Goal: Information Seeking & Learning: Learn about a topic

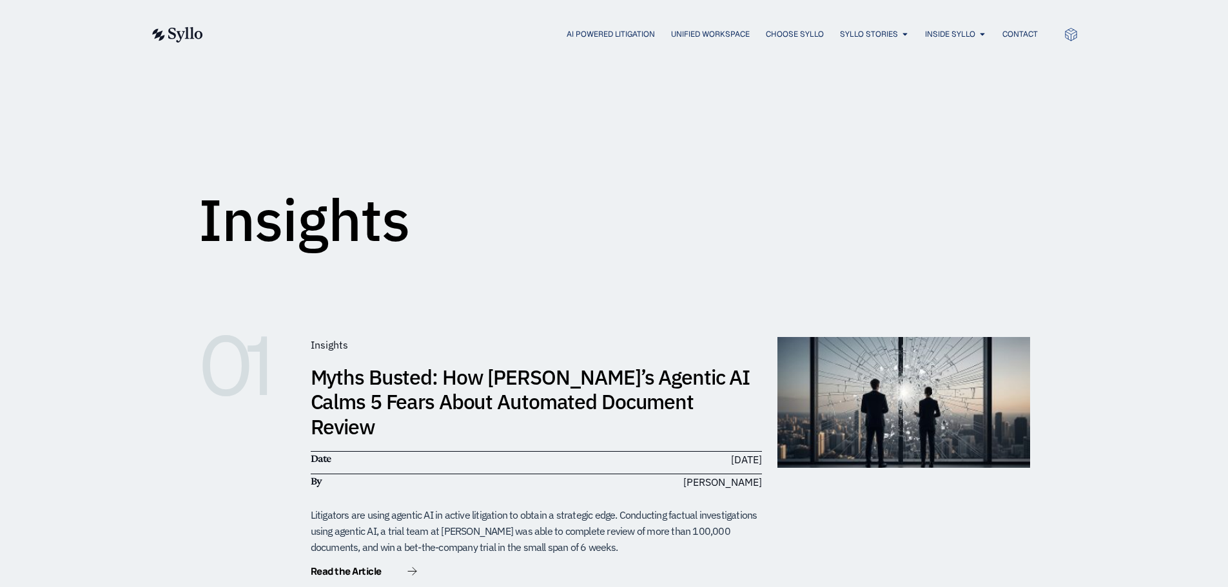
click at [197, 31] on img at bounding box center [176, 34] width 53 height 15
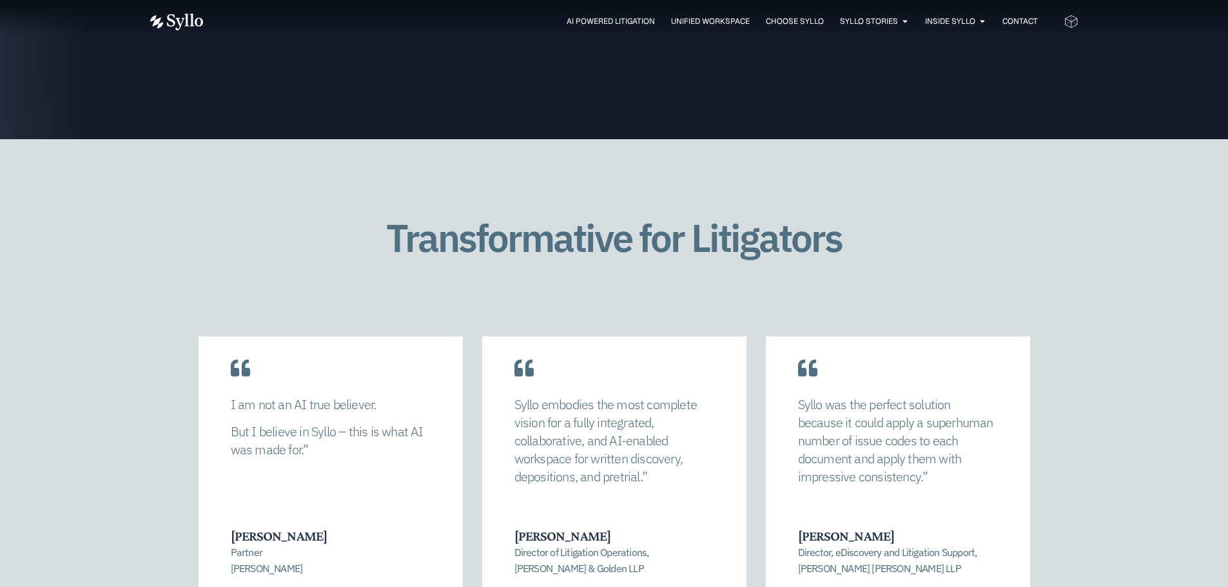
scroll to position [2642, 0]
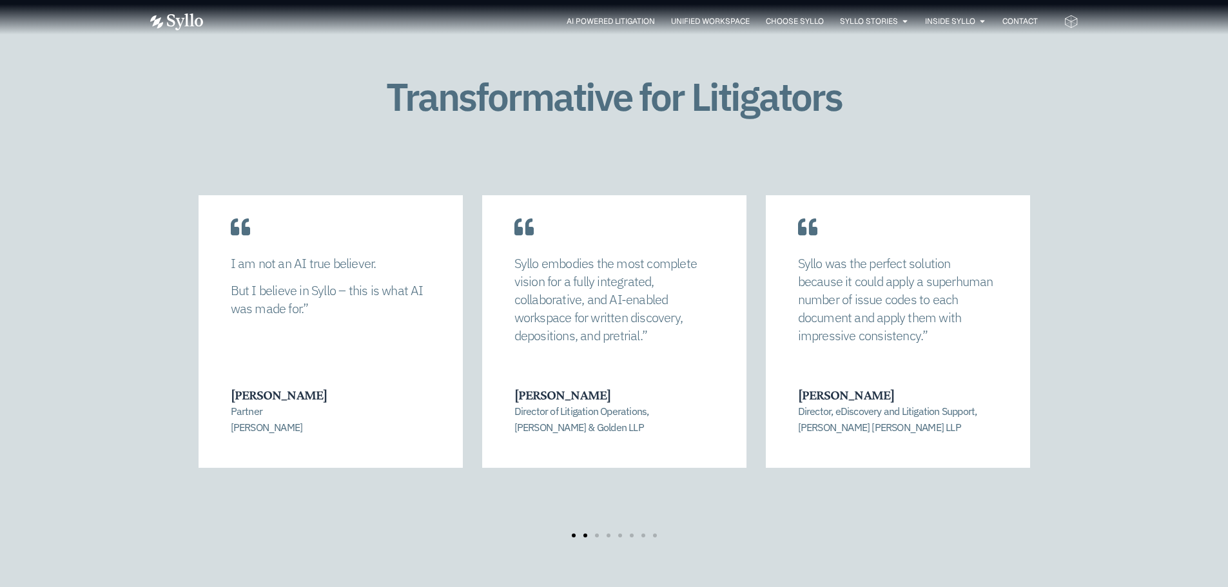
click at [587, 534] on span "Go to slide 2" at bounding box center [585, 536] width 4 height 4
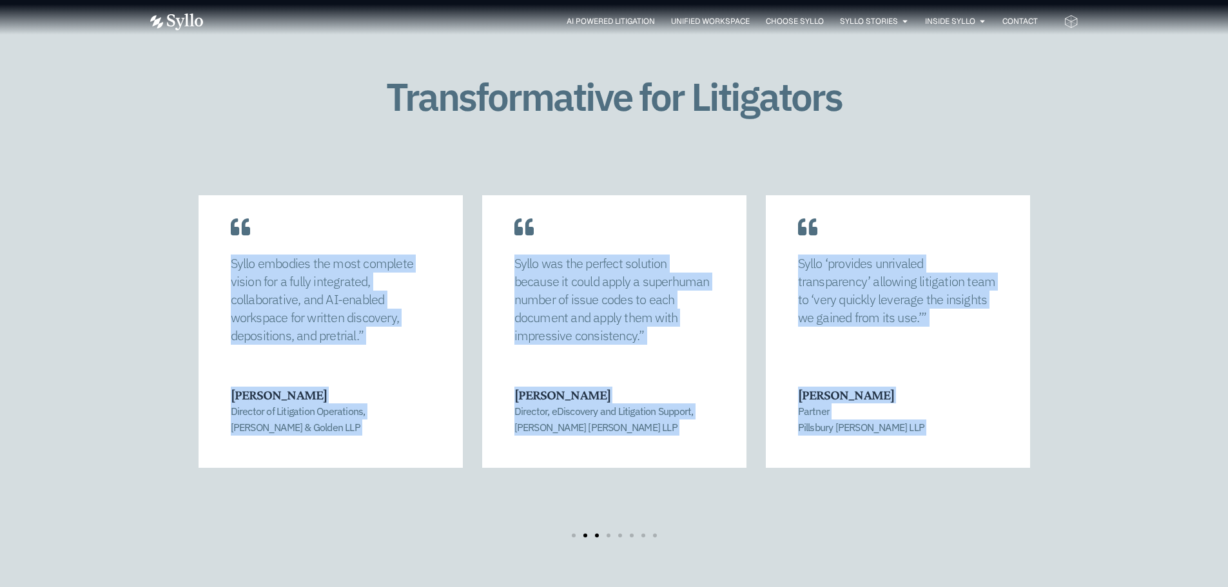
click at [597, 500] on div "Syllo allowed us to completely recalibrate our strategy and find a manageable n…" at bounding box center [614, 366] width 831 height 343
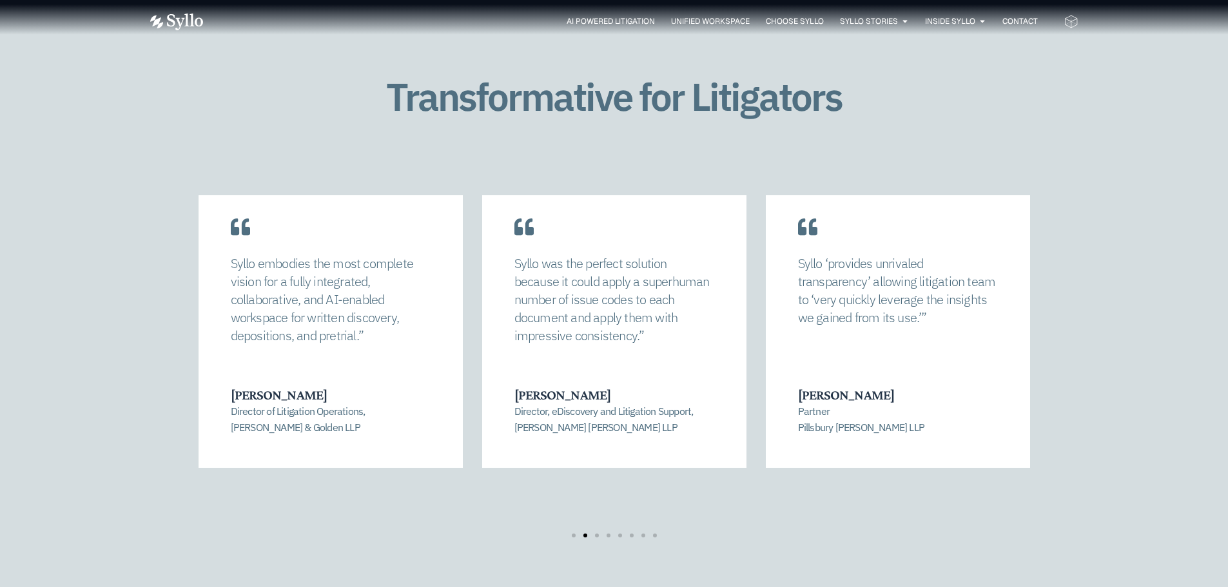
click at [823, 496] on div "Syllo allowed us to completely recalibrate our strategy and find a manageable n…" at bounding box center [614, 366] width 831 height 343
click at [610, 534] on div at bounding box center [614, 536] width 93 height 4
click at [609, 534] on span "Go to slide 4" at bounding box center [608, 536] width 4 height 4
